Goal: Information Seeking & Learning: Learn about a topic

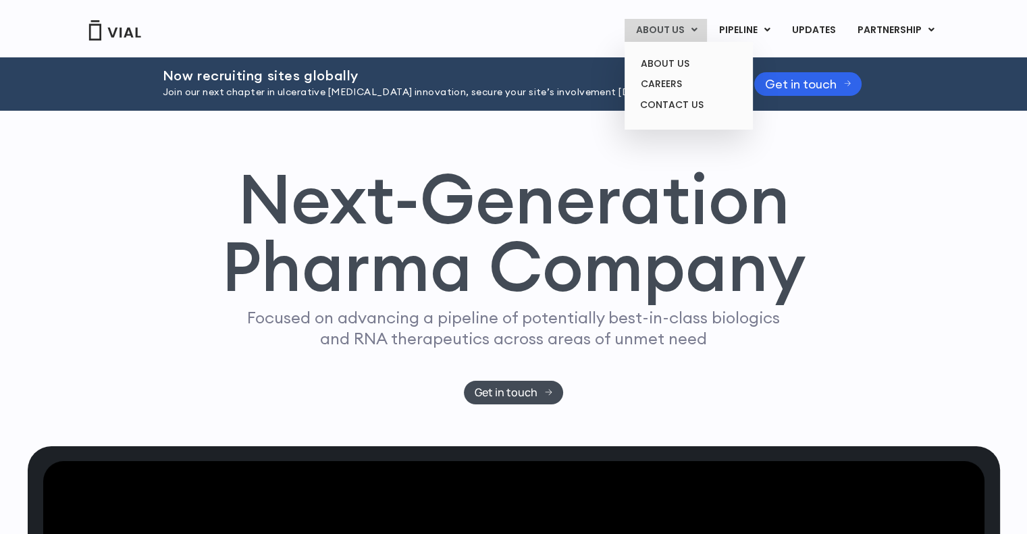
click at [696, 29] on icon at bounding box center [694, 29] width 6 height 9
click at [679, 61] on link "ABOUT US" at bounding box center [688, 63] width 118 height 21
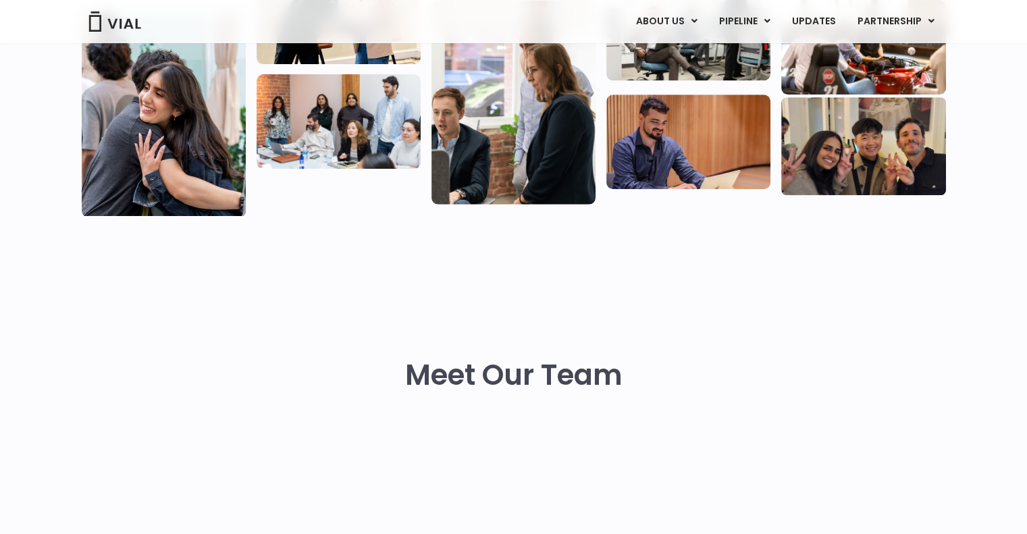
scroll to position [446, 0]
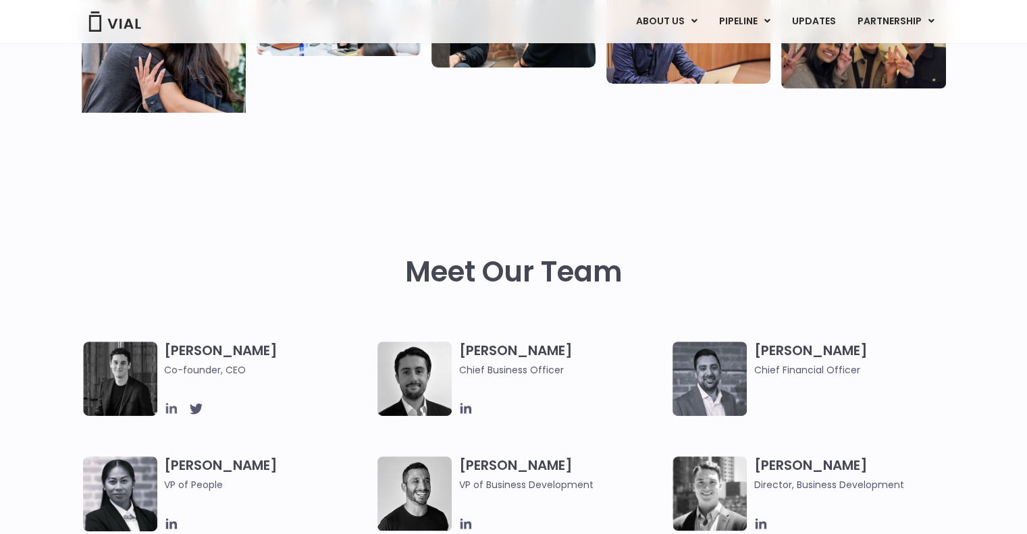
click at [172, 406] on icon at bounding box center [171, 408] width 15 height 15
click at [466, 404] on icon at bounding box center [466, 408] width 15 height 15
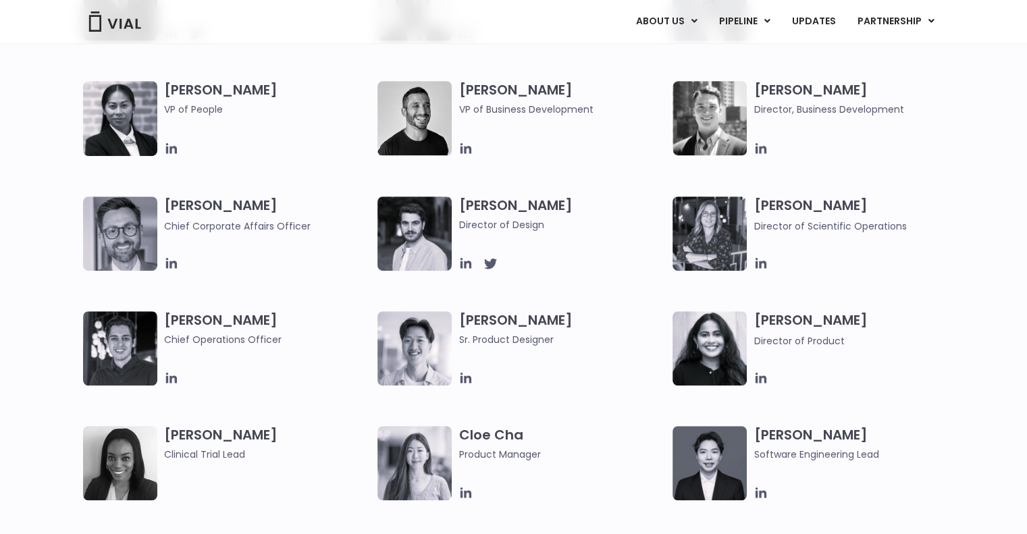
scroll to position [821, 0]
click at [762, 263] on icon at bounding box center [761, 263] width 15 height 15
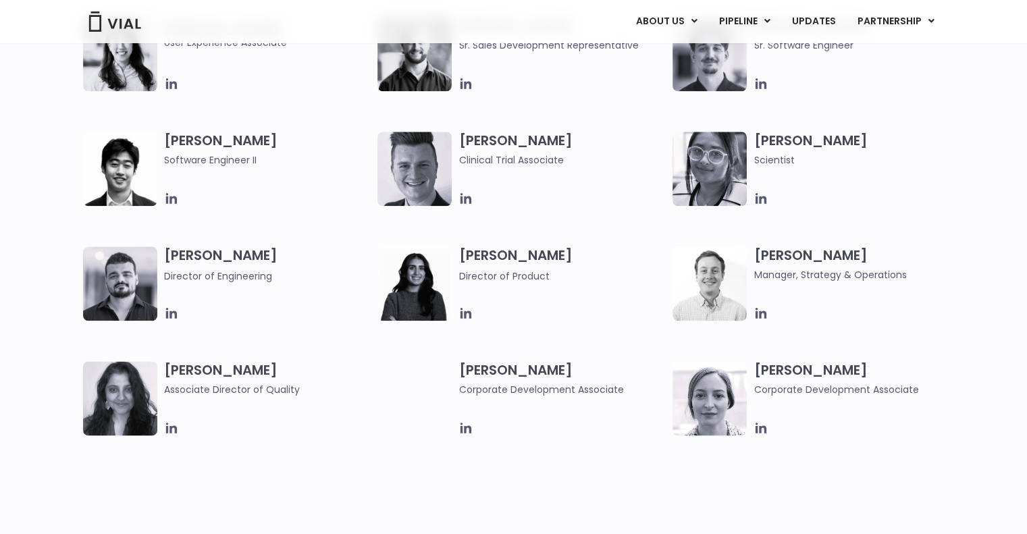
scroll to position [1674, 0]
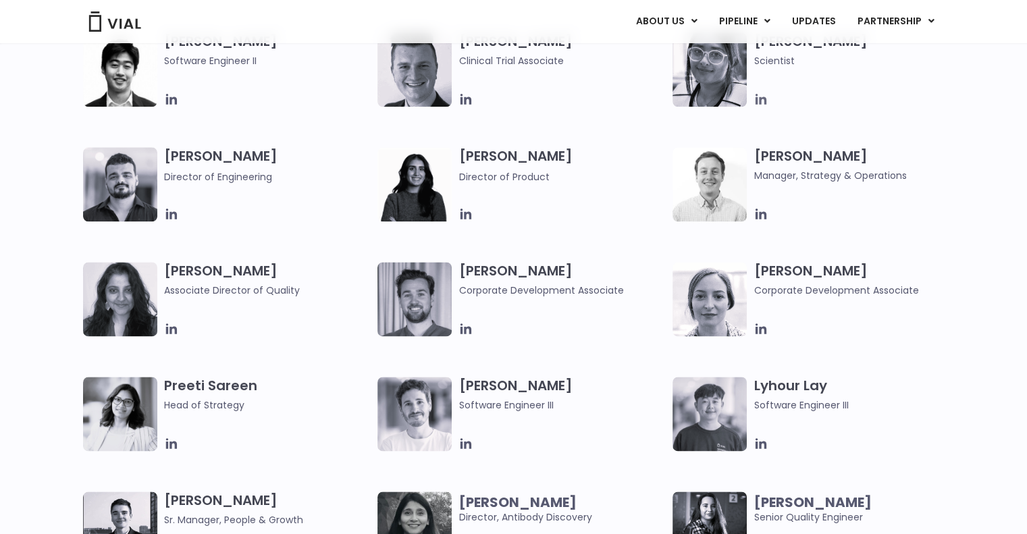
click at [762, 100] on icon at bounding box center [761, 99] width 15 height 15
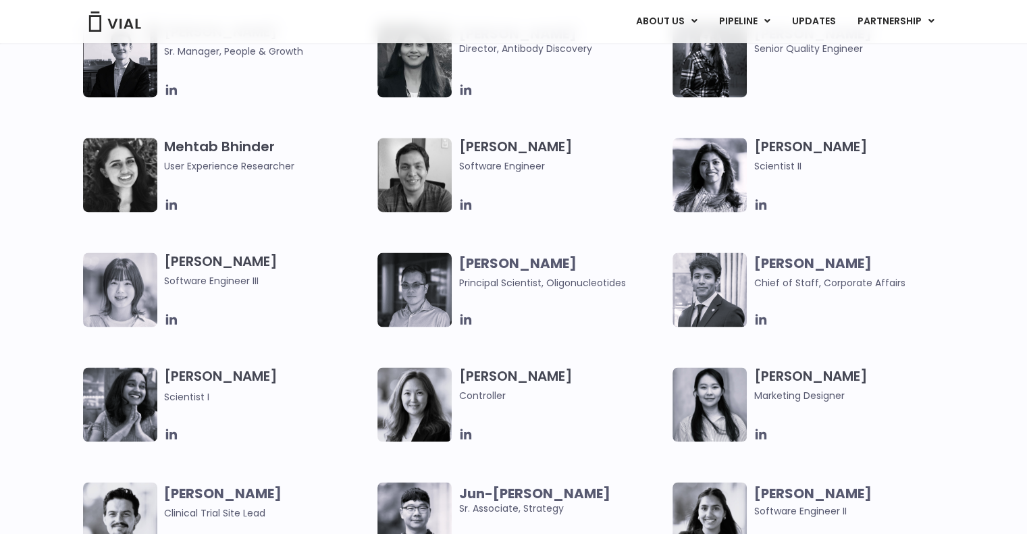
scroll to position [1997, 0]
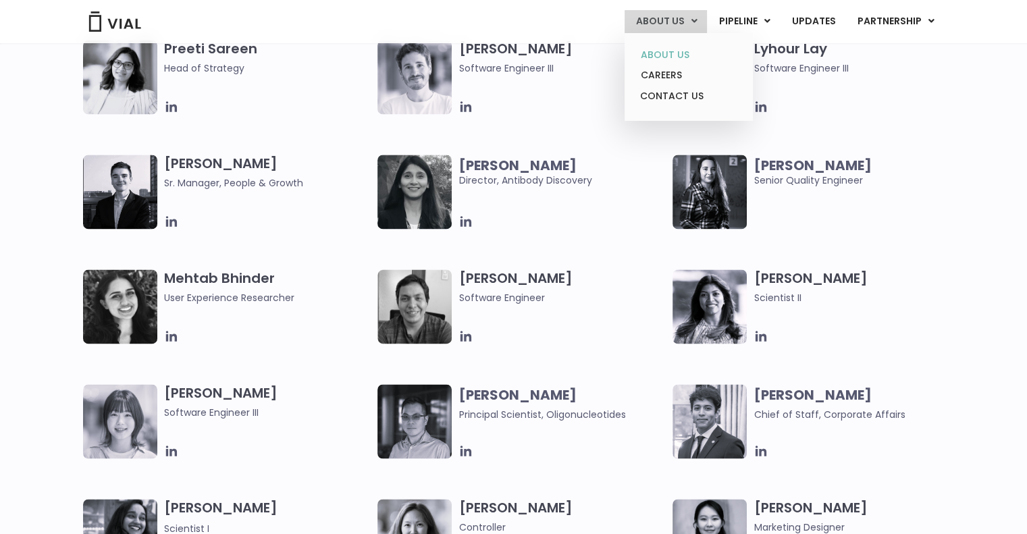
click at [691, 54] on link "ABOUT US" at bounding box center [688, 55] width 118 height 21
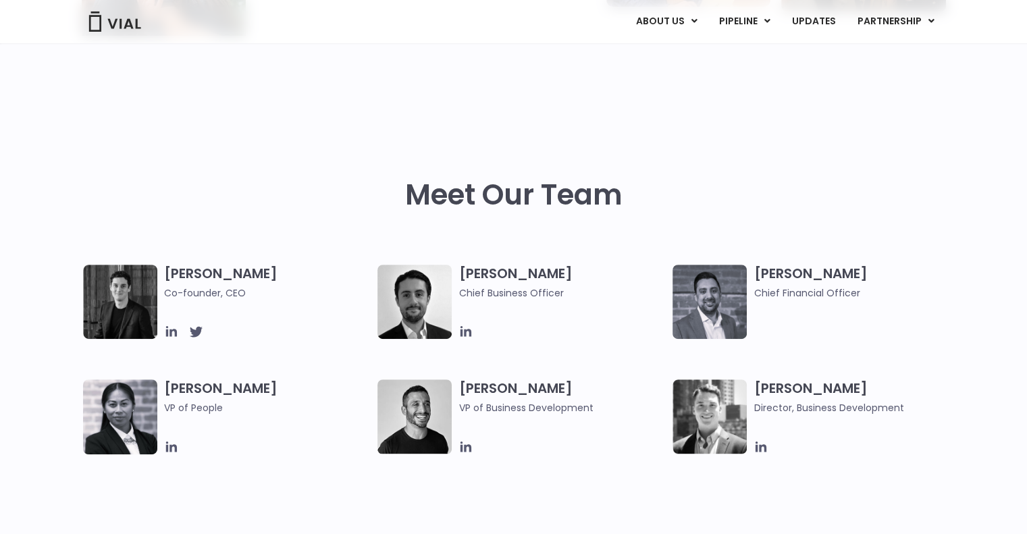
scroll to position [523, 0]
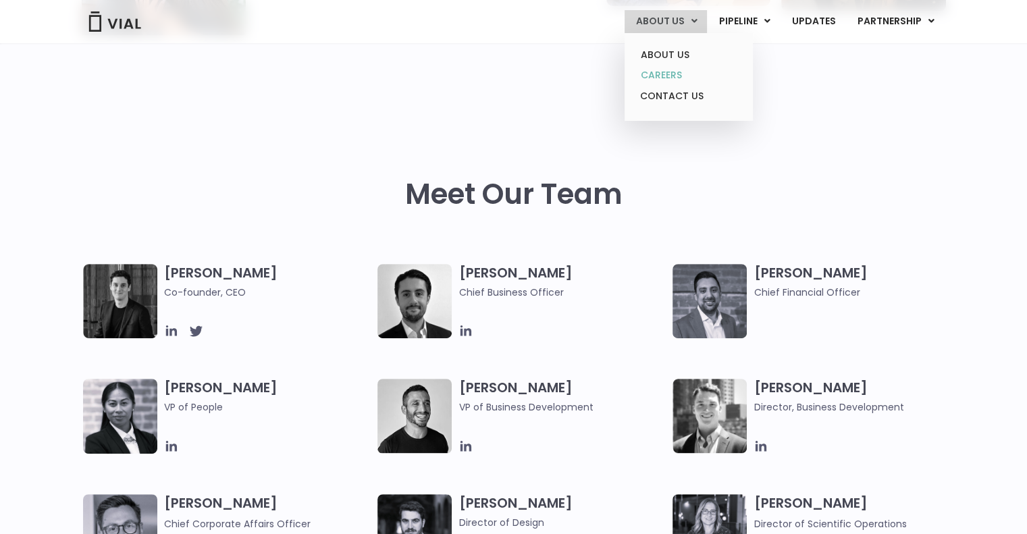
click at [677, 80] on link "CAREERS" at bounding box center [688, 75] width 118 height 21
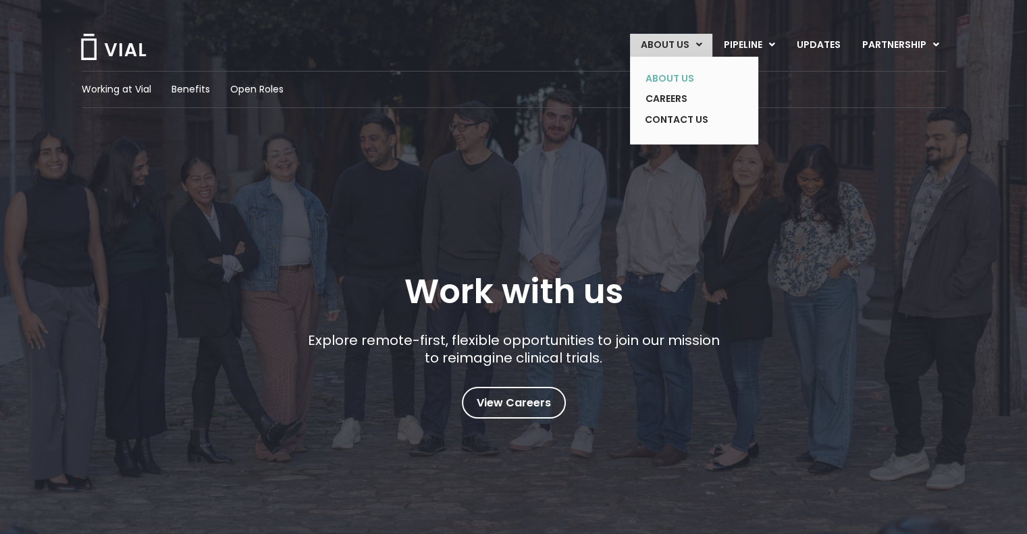
click at [683, 78] on link "ABOUT US" at bounding box center [684, 78] width 99 height 21
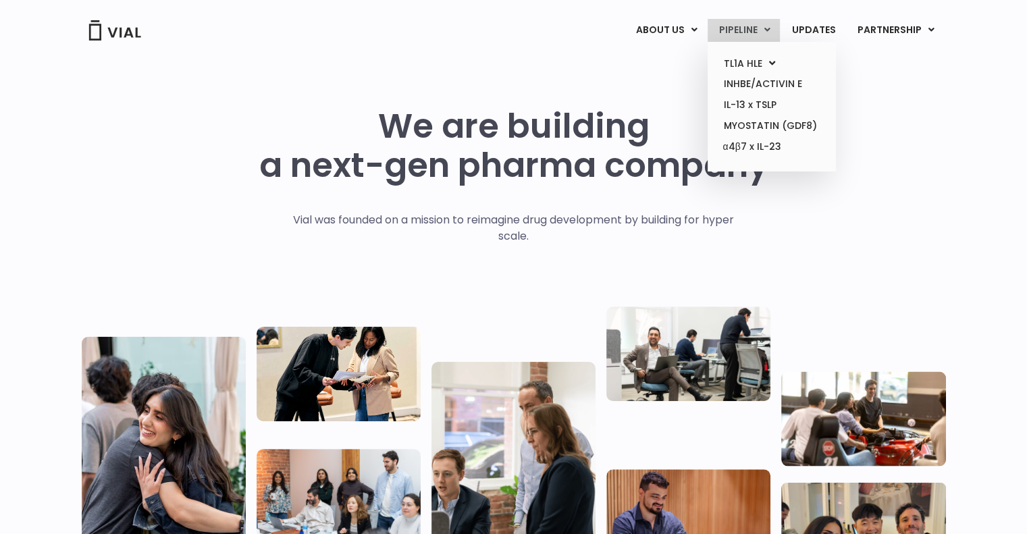
click at [767, 27] on icon at bounding box center [767, 29] width 6 height 9
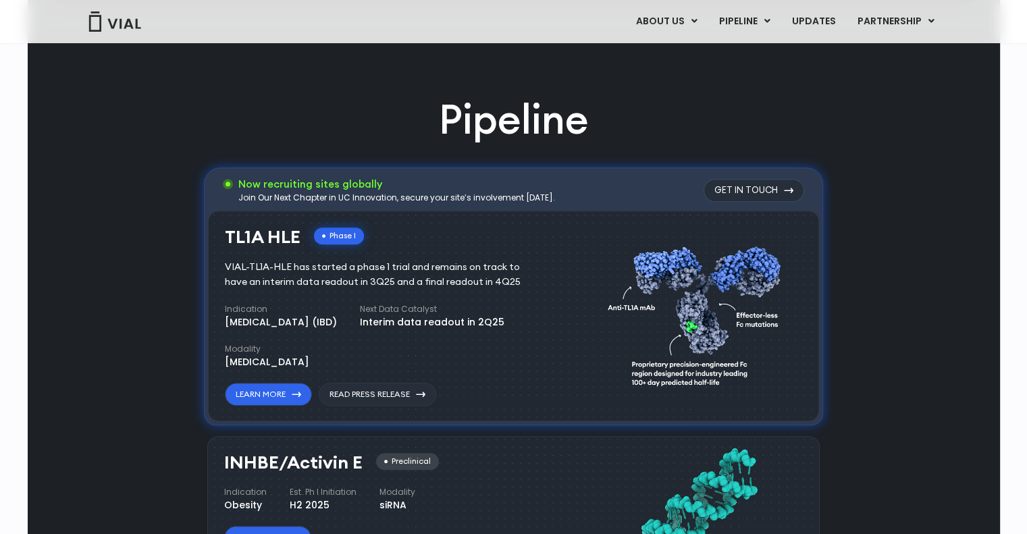
scroll to position [271, 0]
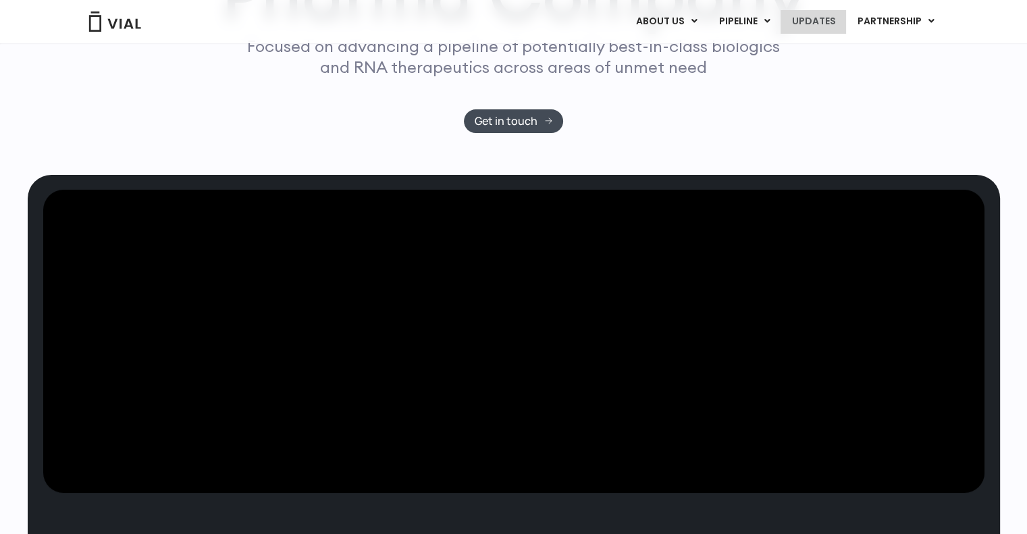
click at [830, 28] on link "UPDATES" at bounding box center [813, 21] width 65 height 23
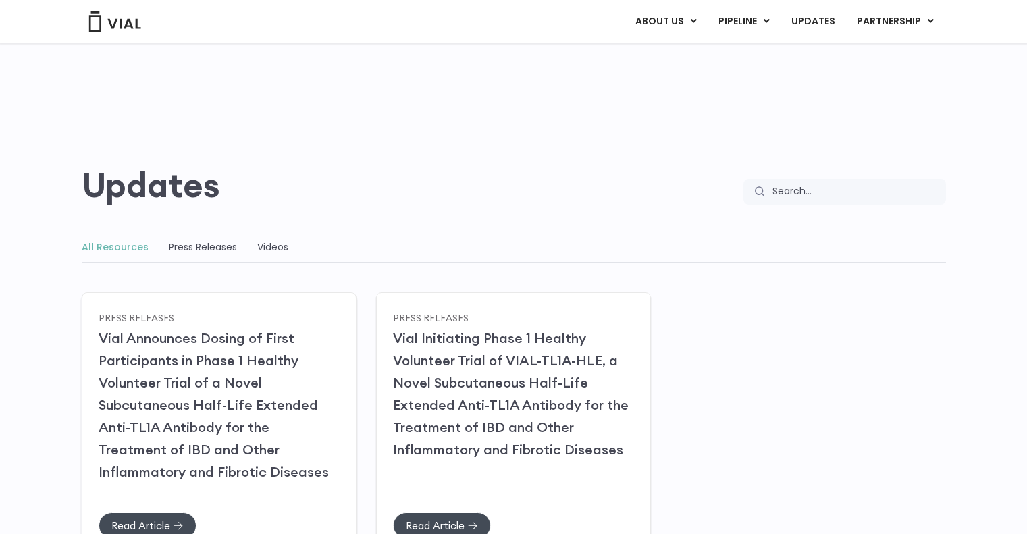
scroll to position [126, 0]
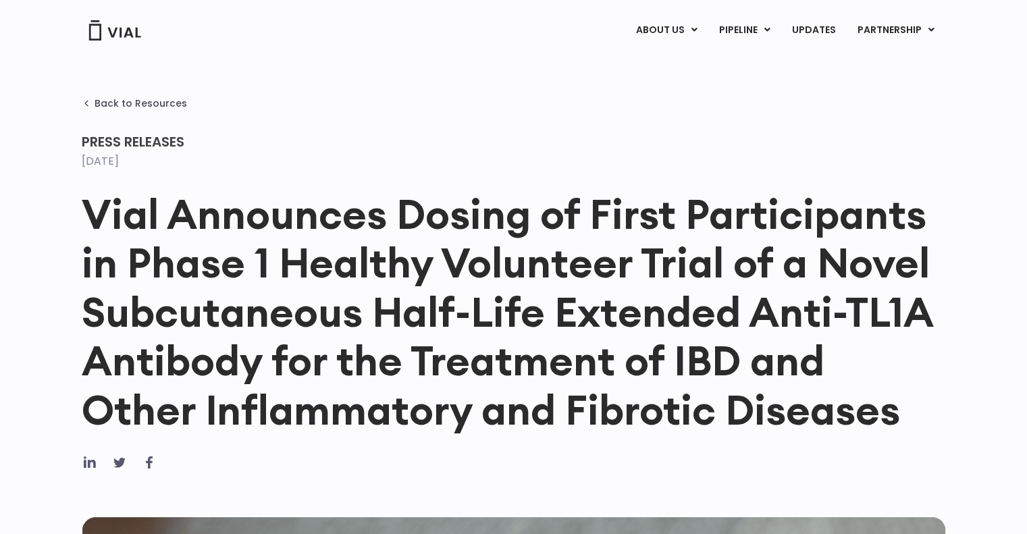
click at [108, 29] on img at bounding box center [115, 30] width 54 height 20
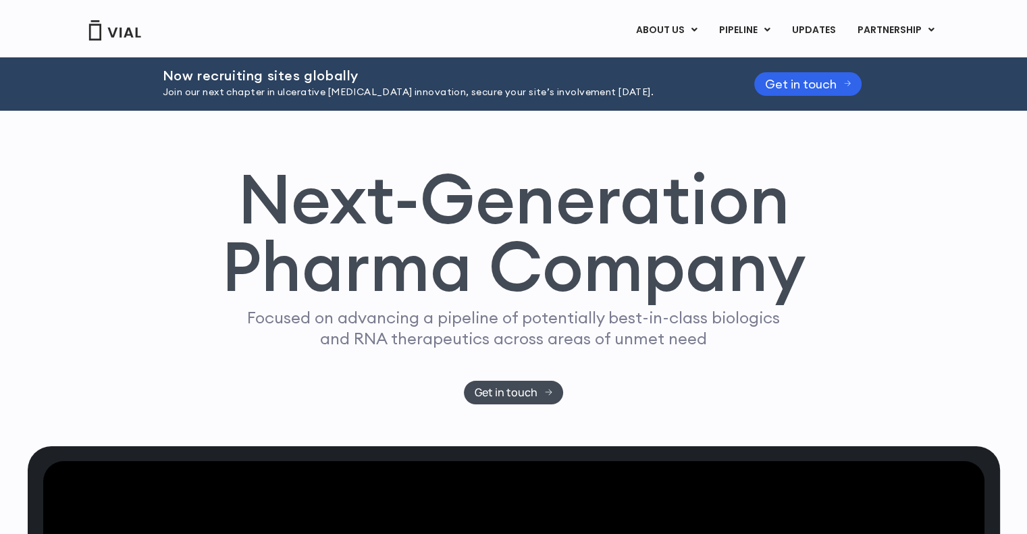
click at [613, 209] on h1 "Next-Generation Pharma Company" at bounding box center [513, 233] width 585 height 136
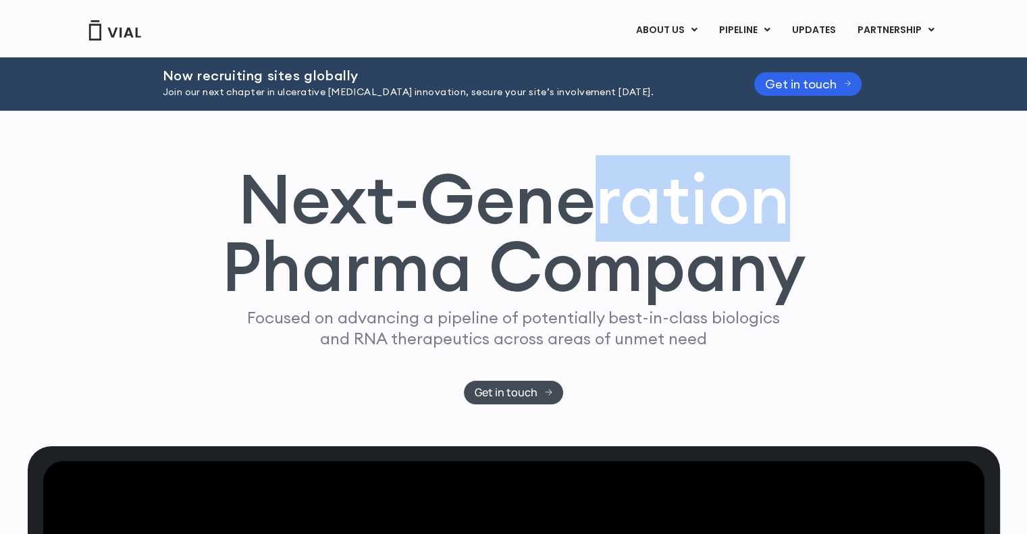
drag, startPoint x: 599, startPoint y: 207, endPoint x: 787, endPoint y: 225, distance: 189.2
click at [787, 225] on h1 "Next-Generation Pharma Company" at bounding box center [513, 233] width 585 height 136
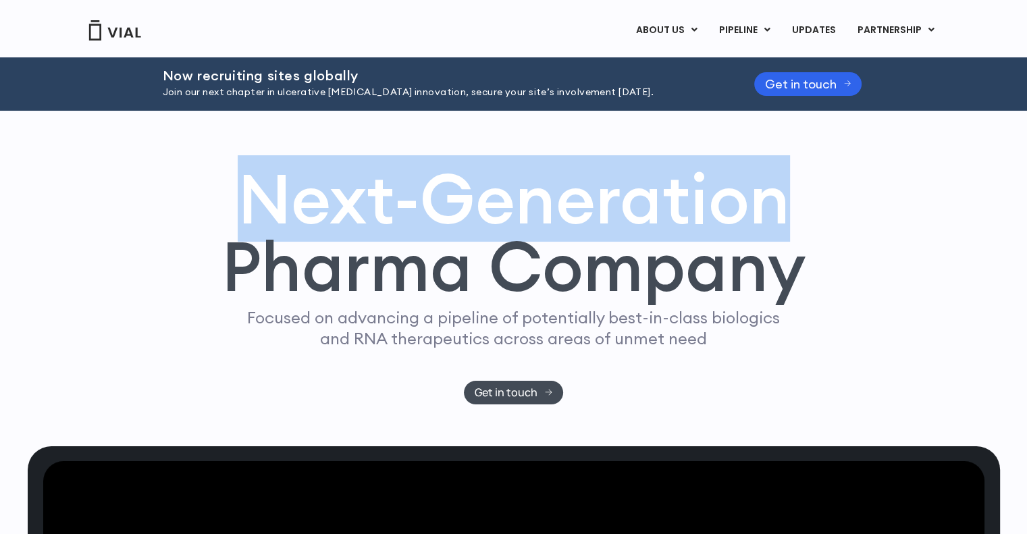
drag, startPoint x: 786, startPoint y: 224, endPoint x: 254, endPoint y: 215, distance: 532.2
click at [254, 215] on h1 "Next-Generation Pharma Company" at bounding box center [513, 233] width 585 height 136
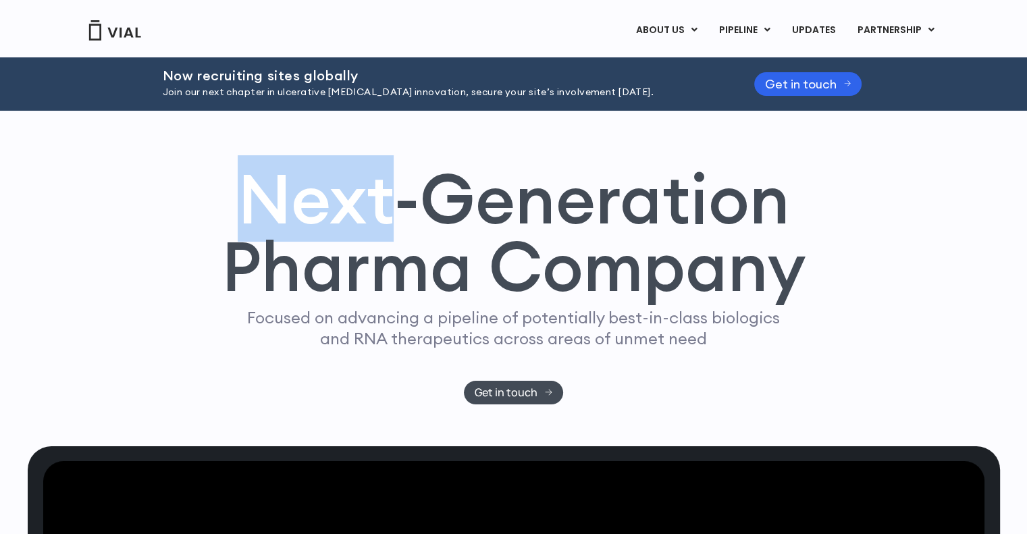
drag, startPoint x: 246, startPoint y: 205, endPoint x: 404, endPoint y: 216, distance: 159.1
click at [404, 216] on h1 "Next-Generation Pharma Company" at bounding box center [513, 233] width 585 height 136
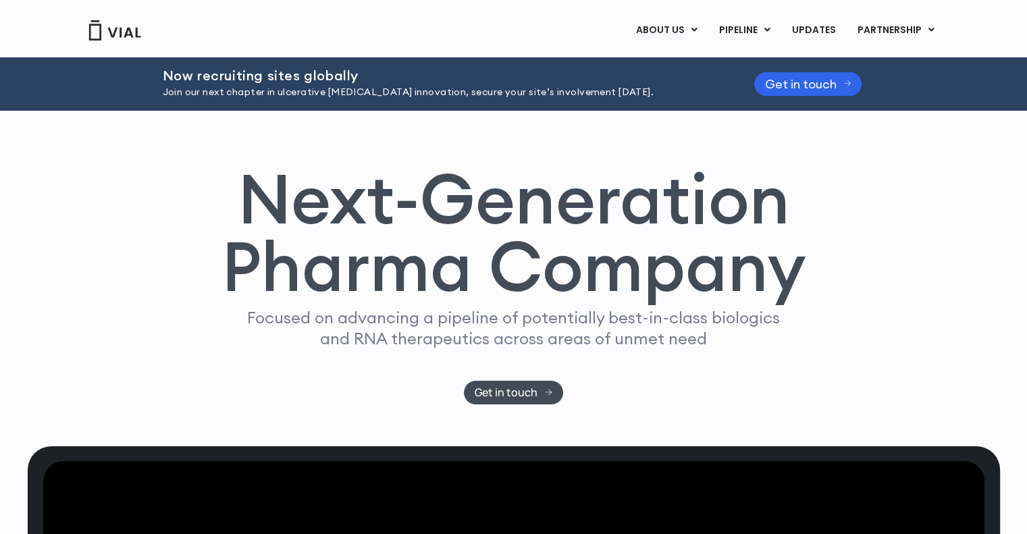
click at [448, 211] on h1 "Next-Generation Pharma Company" at bounding box center [513, 233] width 585 height 136
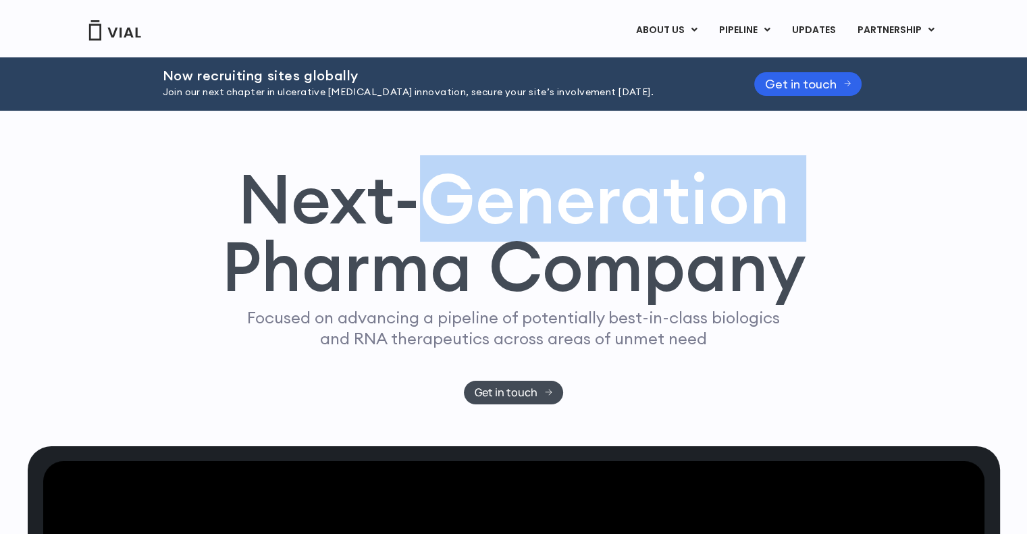
click at [448, 211] on h1 "Next-Generation Pharma Company" at bounding box center [513, 233] width 585 height 136
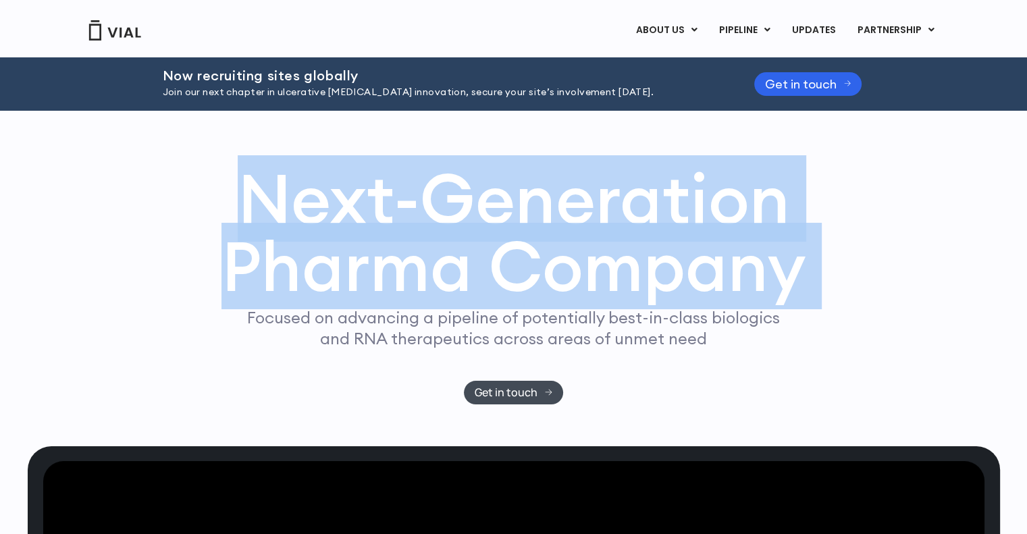
click at [448, 211] on h1 "Next-Generation Pharma Company" at bounding box center [513, 233] width 585 height 136
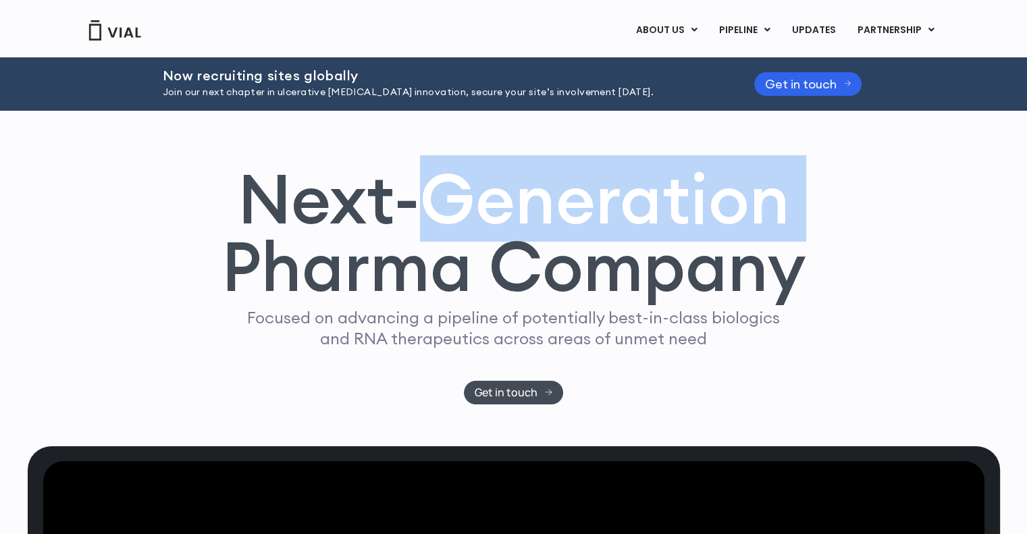
click at [448, 211] on h1 "Next-Generation Pharma Company" at bounding box center [513, 233] width 585 height 136
